Goal: Information Seeking & Learning: Learn about a topic

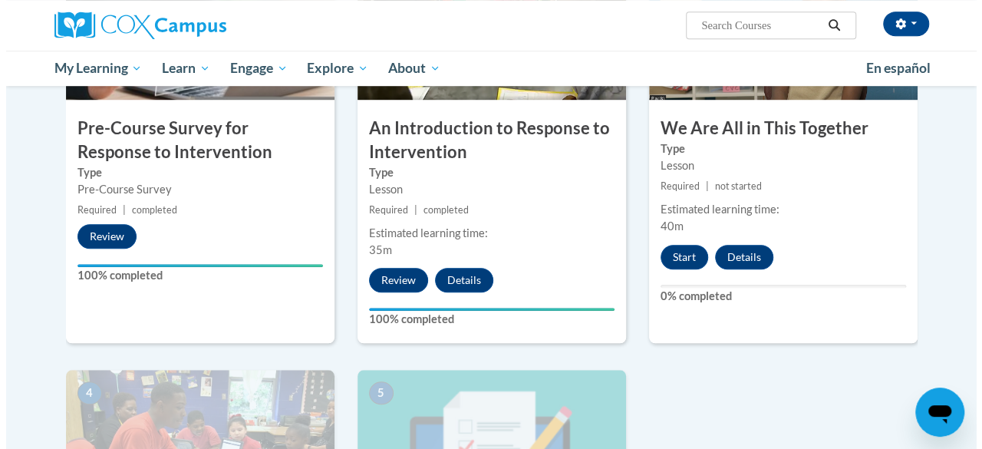
scroll to position [478, 0]
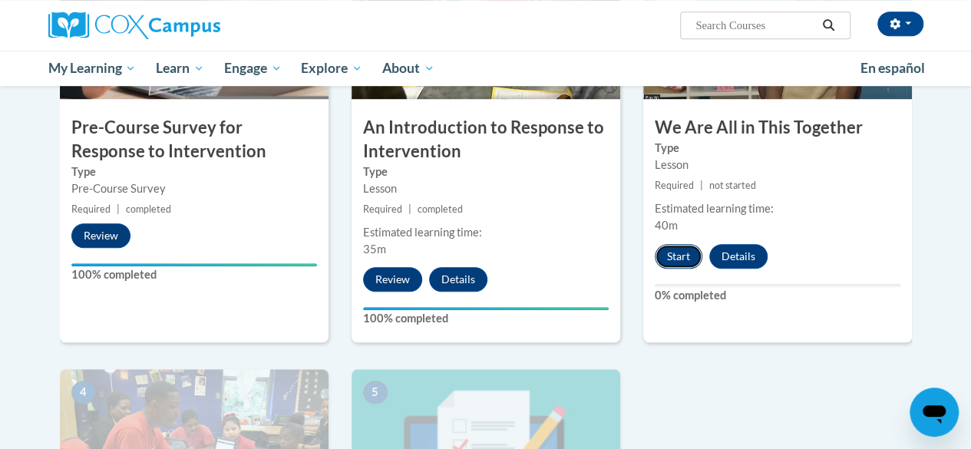
click at [675, 259] on button "Start" at bounding box center [679, 256] width 48 height 25
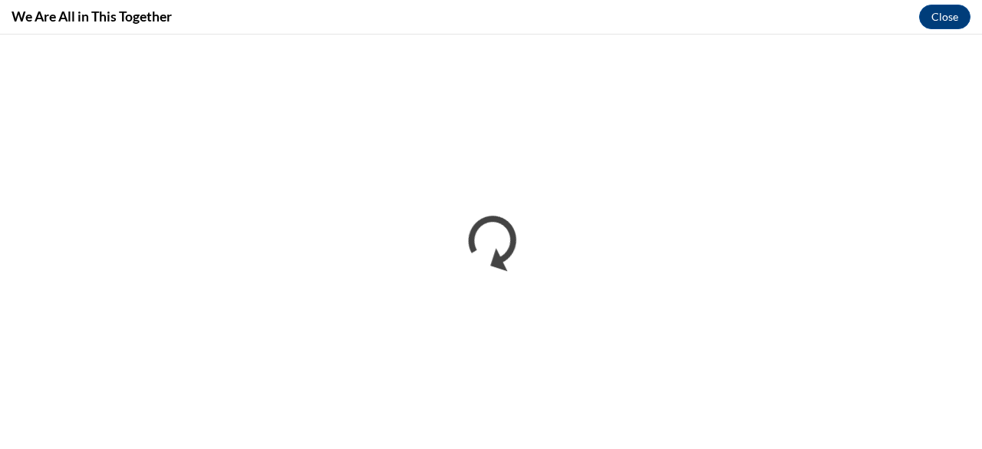
scroll to position [0, 0]
